Goal: Task Accomplishment & Management: Manage account settings

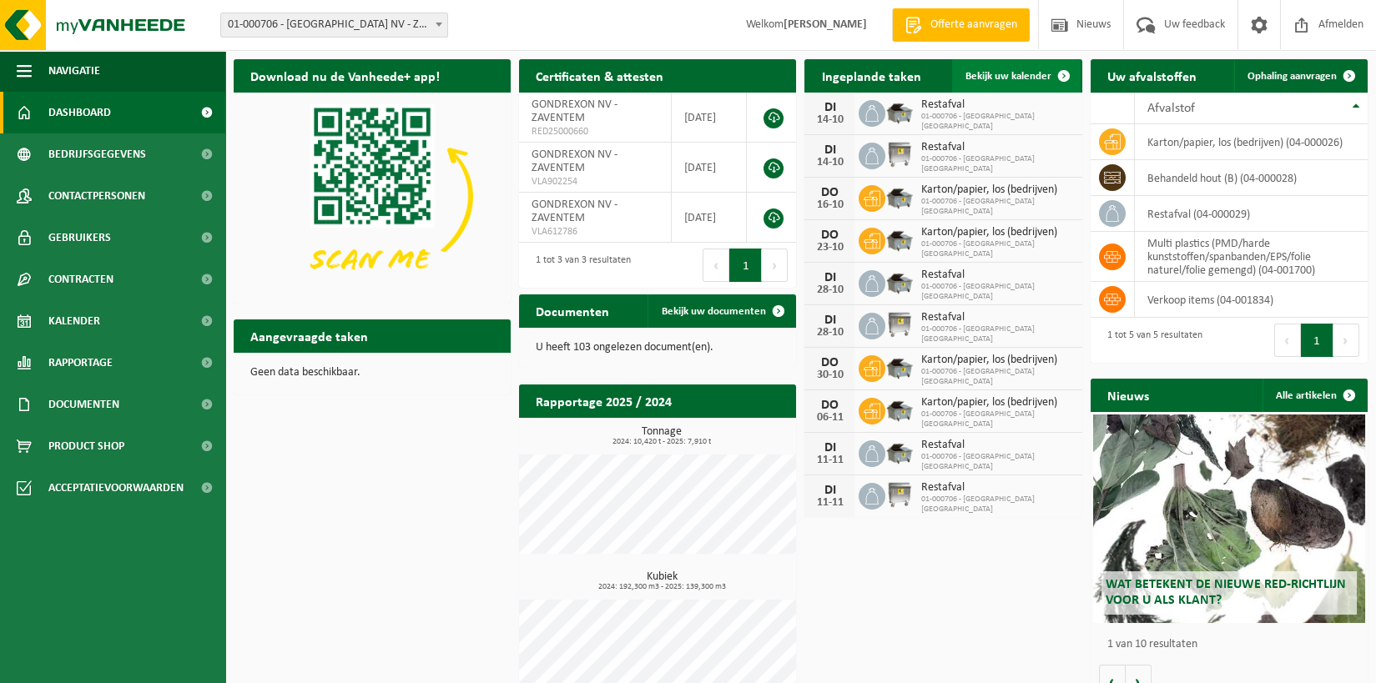
click at [1005, 76] on span "Bekijk uw kalender" at bounding box center [1008, 76] width 86 height 11
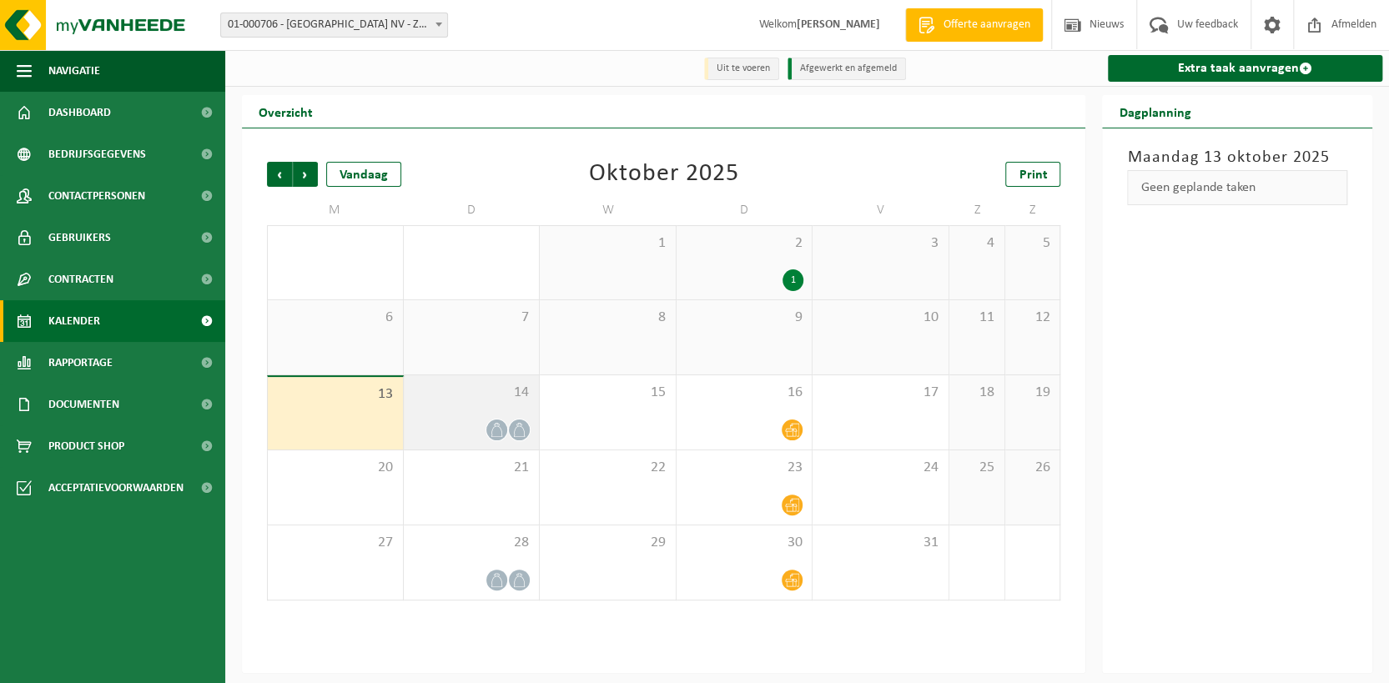
click at [503, 419] on div "14" at bounding box center [472, 412] width 136 height 74
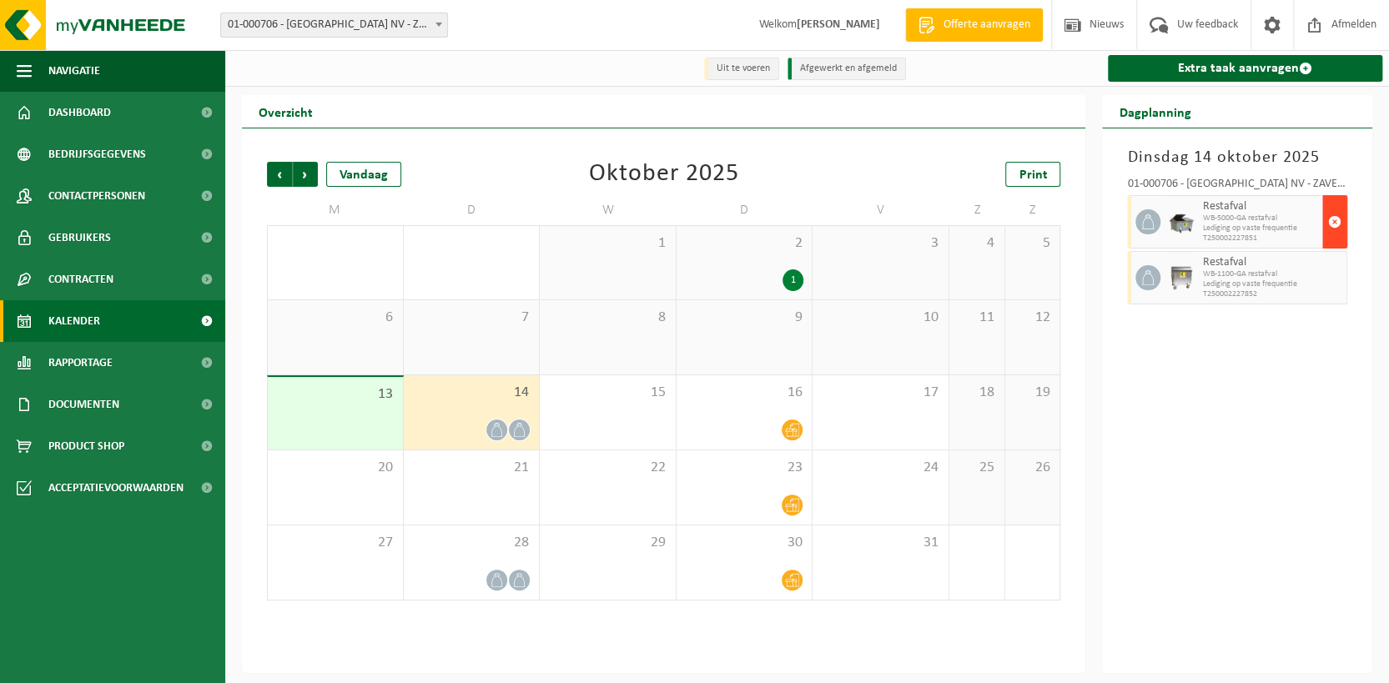
click at [1331, 215] on span "button" at bounding box center [1334, 221] width 13 height 33
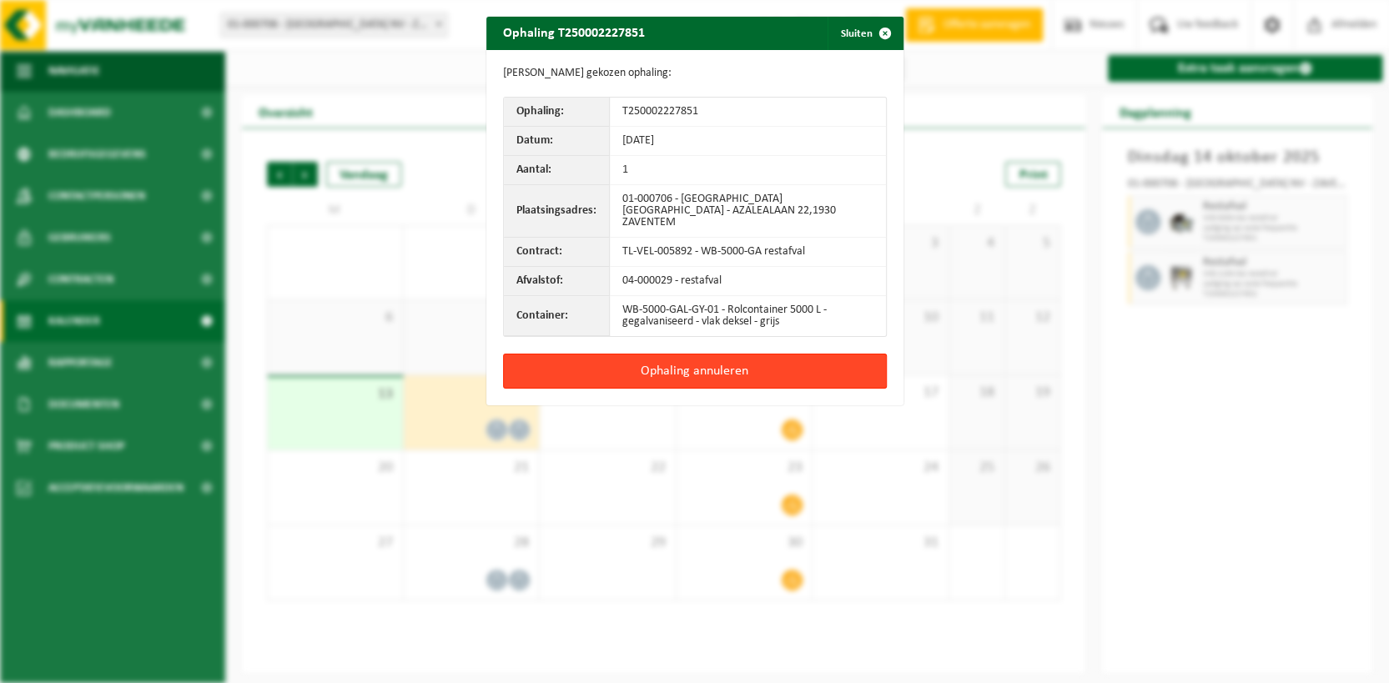
click at [717, 362] on button "Ophaling annuleren" at bounding box center [695, 371] width 384 height 35
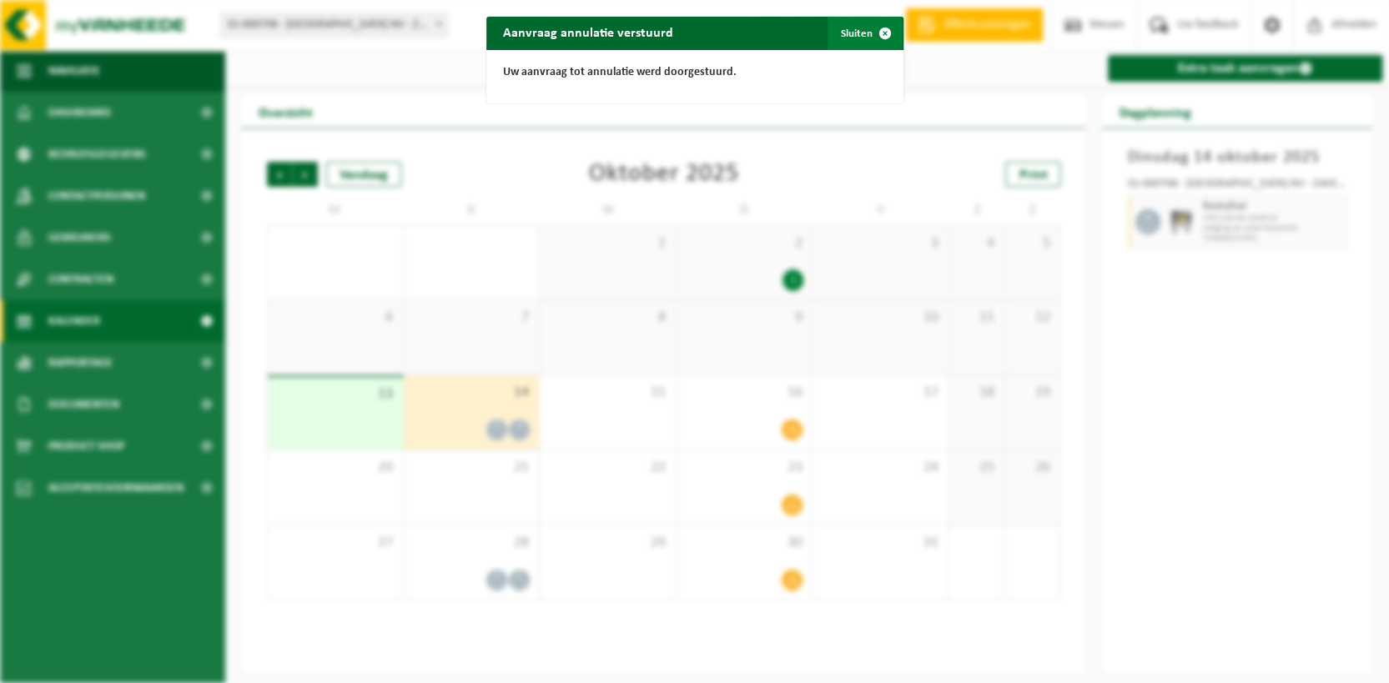
click at [839, 33] on button "Sluiten" at bounding box center [865, 33] width 74 height 33
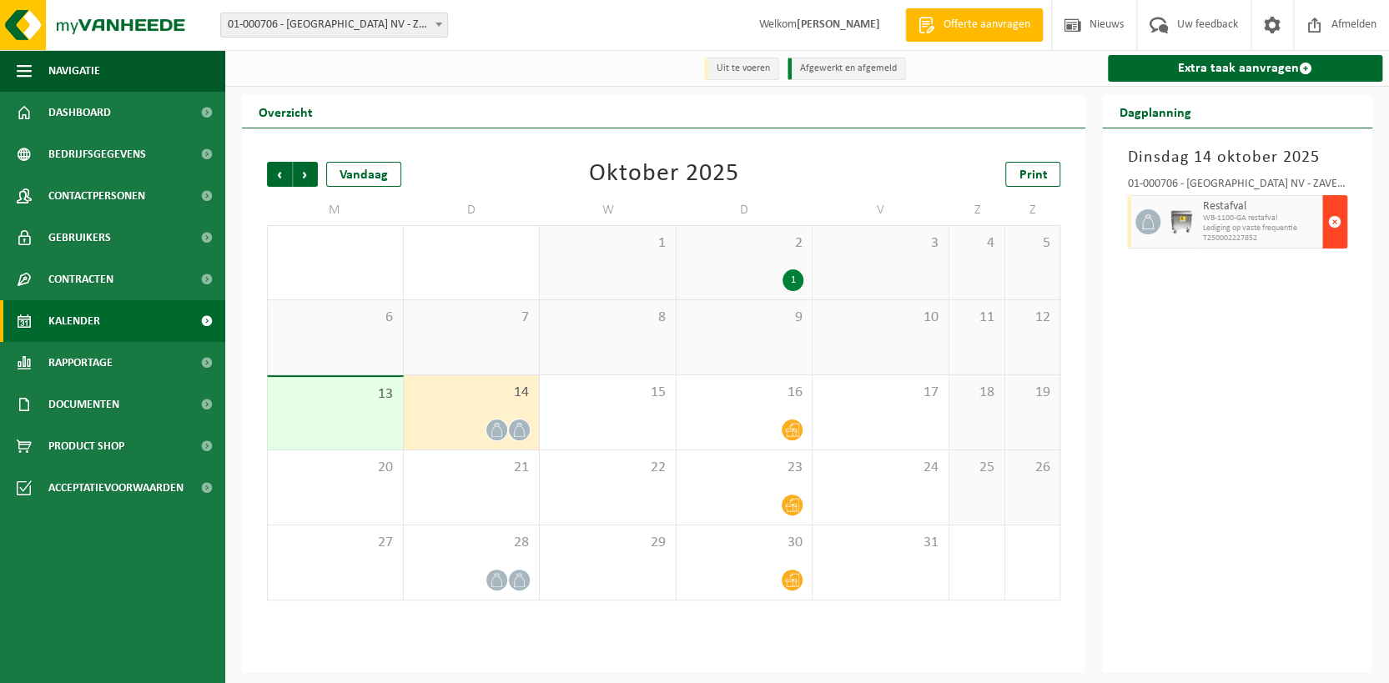
click at [1335, 214] on span "button" at bounding box center [1334, 221] width 13 height 33
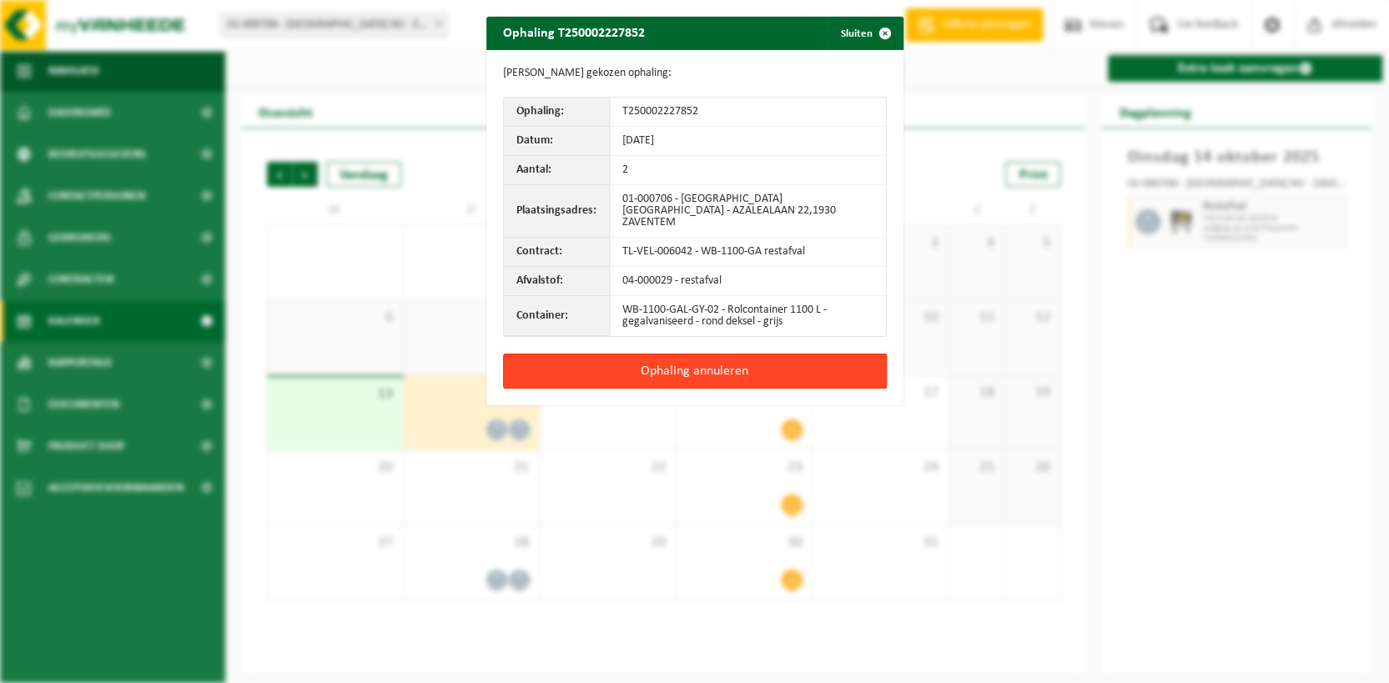
click at [658, 360] on button "Ophaling annuleren" at bounding box center [695, 371] width 384 height 35
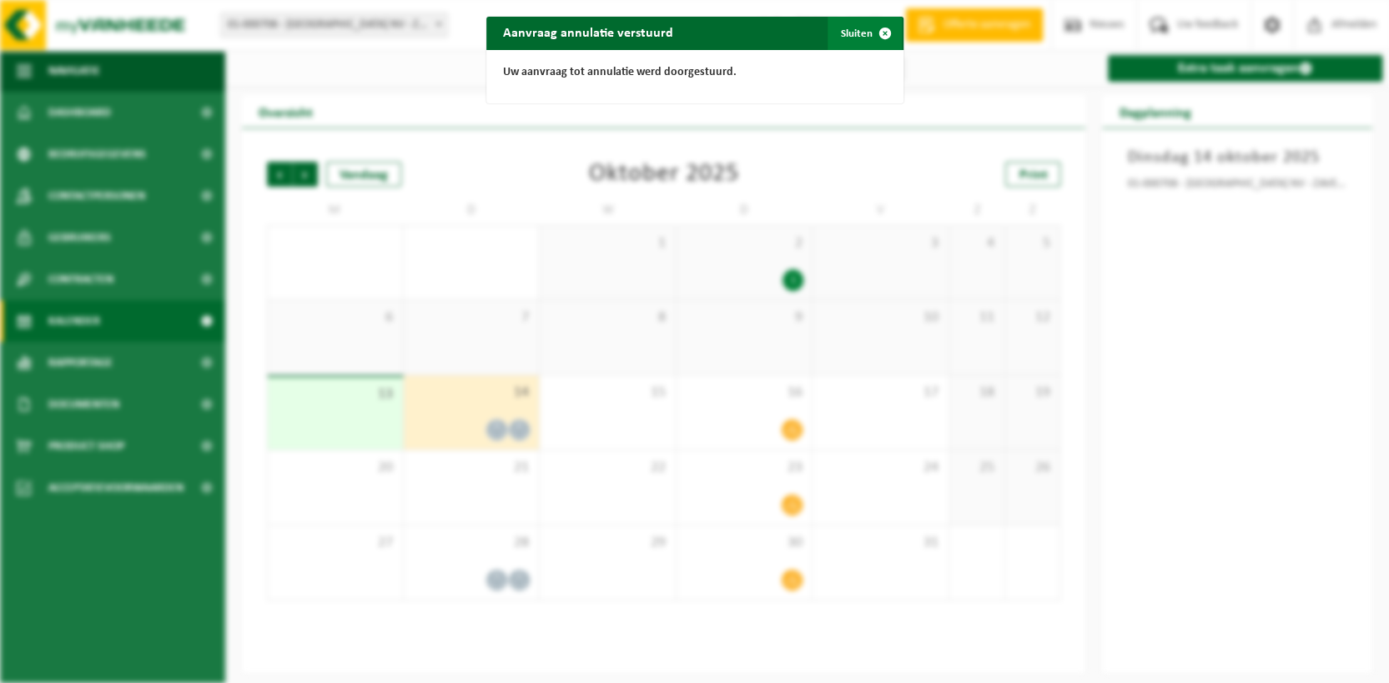
click at [877, 30] on span "button" at bounding box center [885, 33] width 33 height 33
